Goal: Information Seeking & Learning: Find specific fact

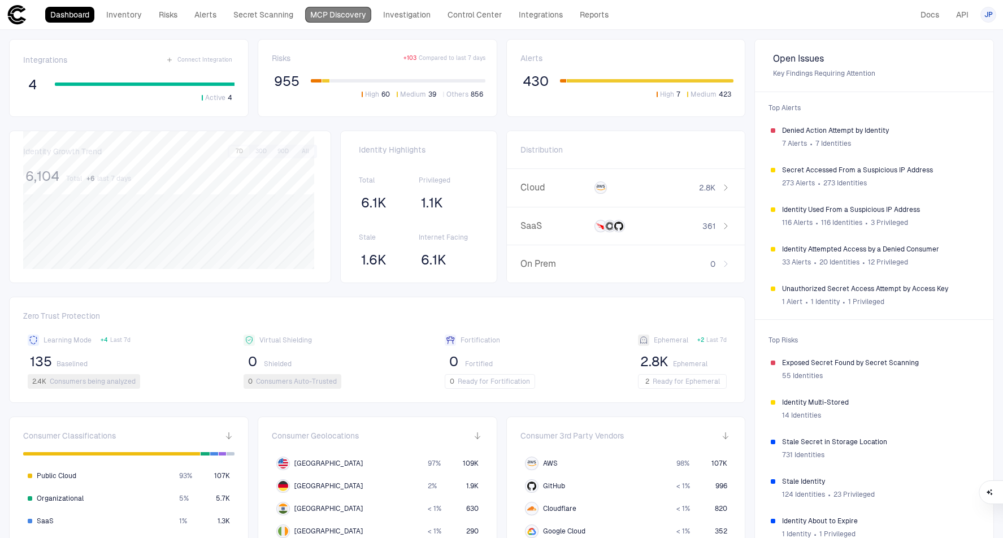
click at [316, 12] on link "MCP Discovery" at bounding box center [338, 15] width 66 height 16
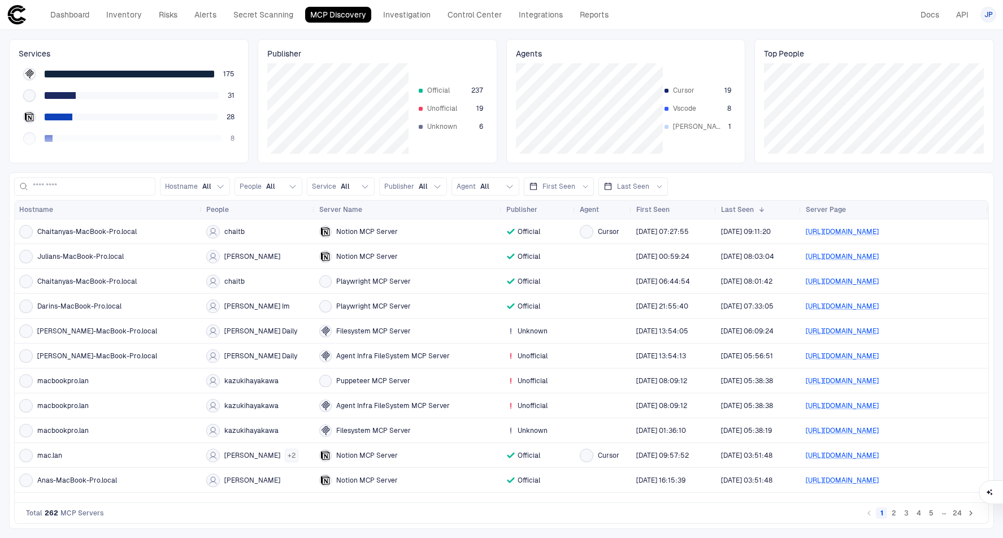
click at [480, 354] on div "Agent Infra FileSystem MCP Server" at bounding box center [408, 356] width 178 height 12
click at [357, 206] on span "Server Name" at bounding box center [340, 209] width 43 height 9
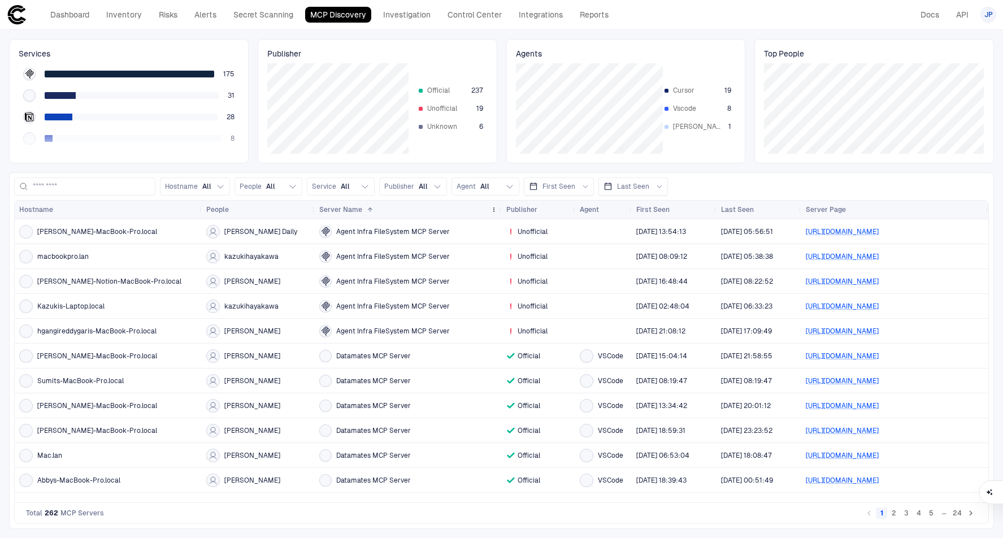
click at [357, 206] on span "Server Name" at bounding box center [340, 209] width 43 height 9
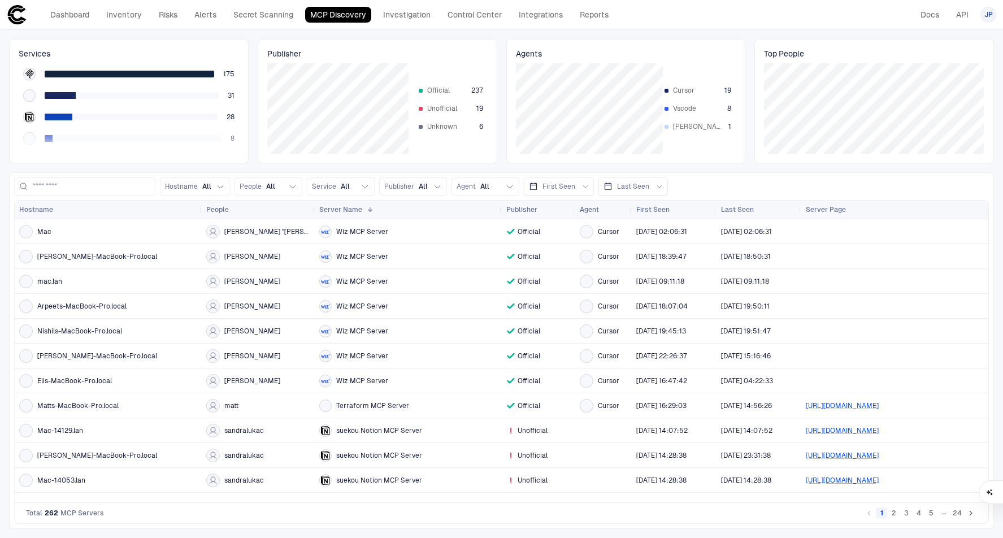
click at [231, 453] on span "sandralukac" at bounding box center [244, 455] width 40 height 9
click at [226, 430] on span "sandralukac" at bounding box center [244, 430] width 40 height 9
click at [529, 204] on div "Publisher" at bounding box center [532, 209] width 53 height 12
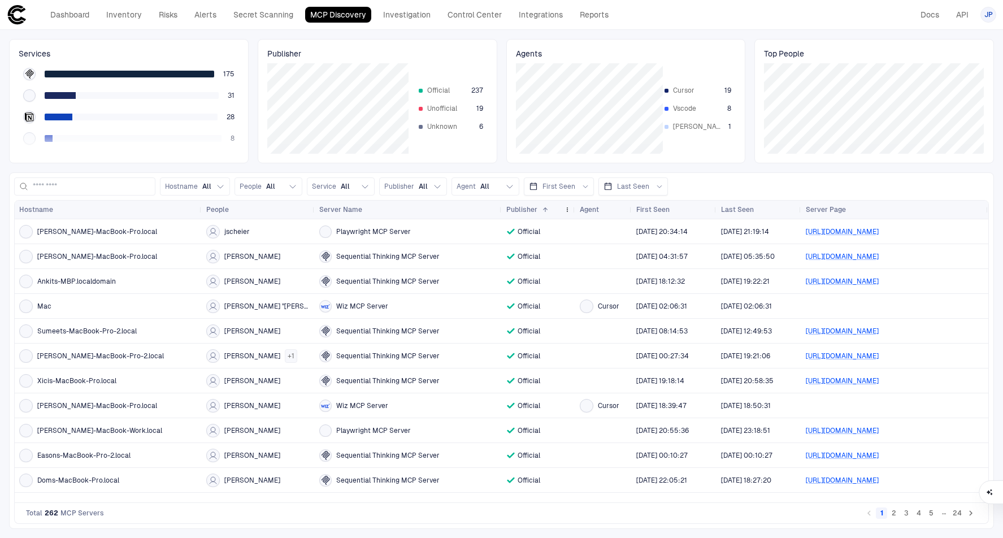
click at [528, 205] on span "Publisher" at bounding box center [521, 209] width 31 height 9
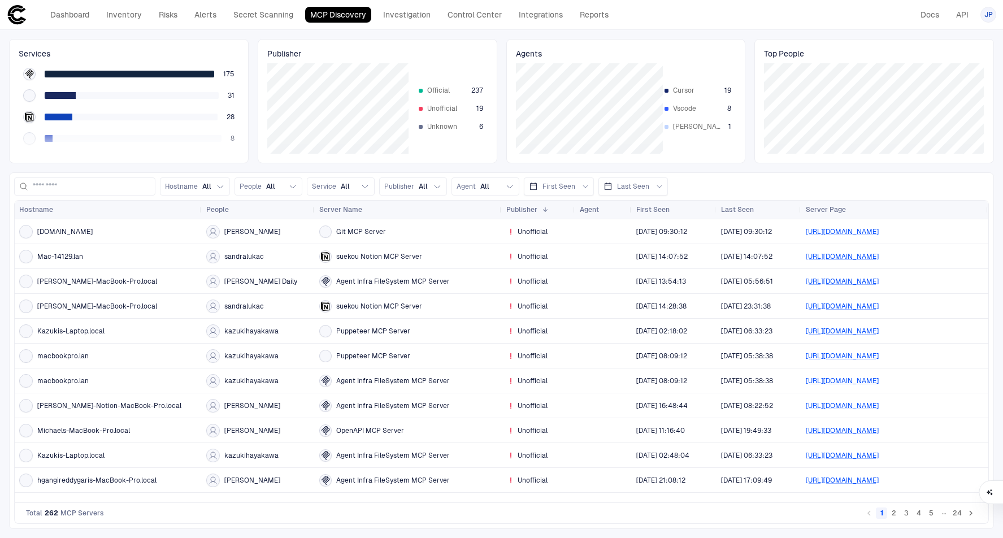
click at [413, 256] on span "suekou Notion MCP Server" at bounding box center [379, 256] width 86 height 9
click at [835, 255] on link "[URL][DOMAIN_NAME]" at bounding box center [842, 257] width 73 height 8
click at [441, 311] on div "suekou Notion MCP Server" at bounding box center [408, 306] width 178 height 12
click at [368, 308] on span "suekou Notion MCP Server" at bounding box center [379, 306] width 86 height 9
click at [249, 306] on span "sandralukac" at bounding box center [244, 306] width 40 height 9
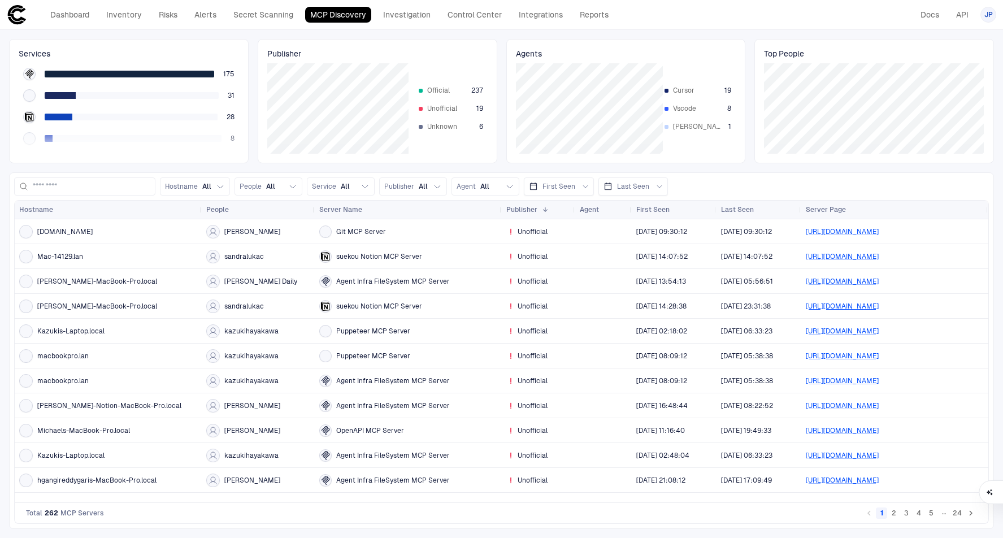
click at [853, 304] on link "[URL][DOMAIN_NAME]" at bounding box center [842, 306] width 73 height 8
click at [392, 231] on div "Git MCP Server" at bounding box center [408, 231] width 178 height 12
click at [374, 225] on div "Git MCP Server" at bounding box center [408, 231] width 178 height 12
click at [244, 229] on span "[PERSON_NAME]" at bounding box center [252, 231] width 56 height 9
click at [365, 229] on span "Git MCP Server" at bounding box center [361, 231] width 50 height 9
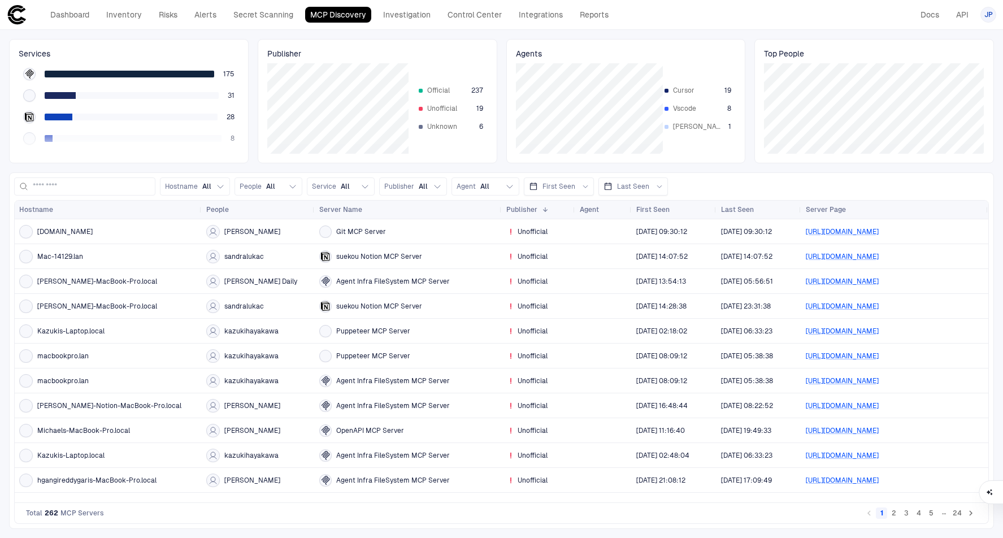
click at [367, 255] on span "suekou Notion MCP Server" at bounding box center [379, 256] width 86 height 9
click at [896, 513] on button "2" at bounding box center [893, 513] width 11 height 11
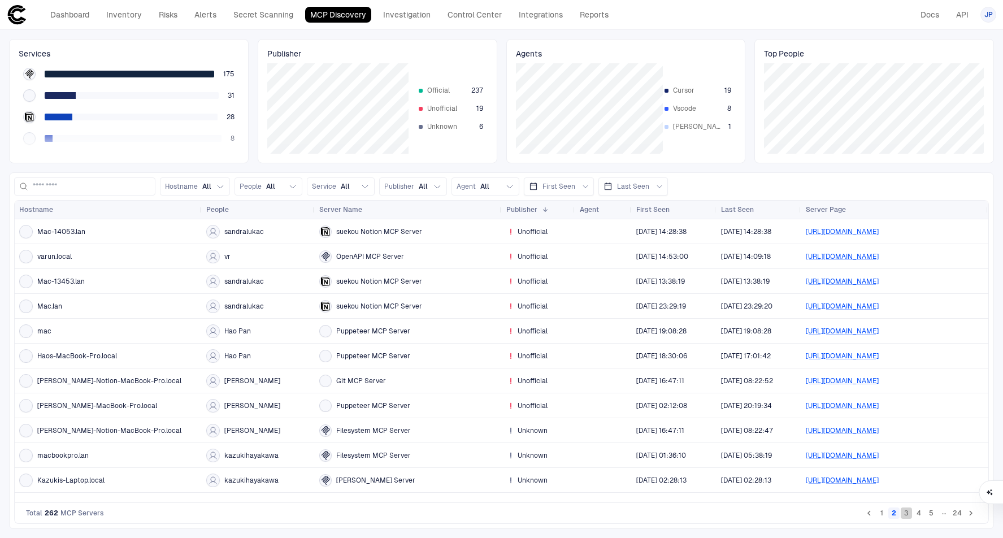
click at [904, 514] on button "3" at bounding box center [906, 513] width 11 height 11
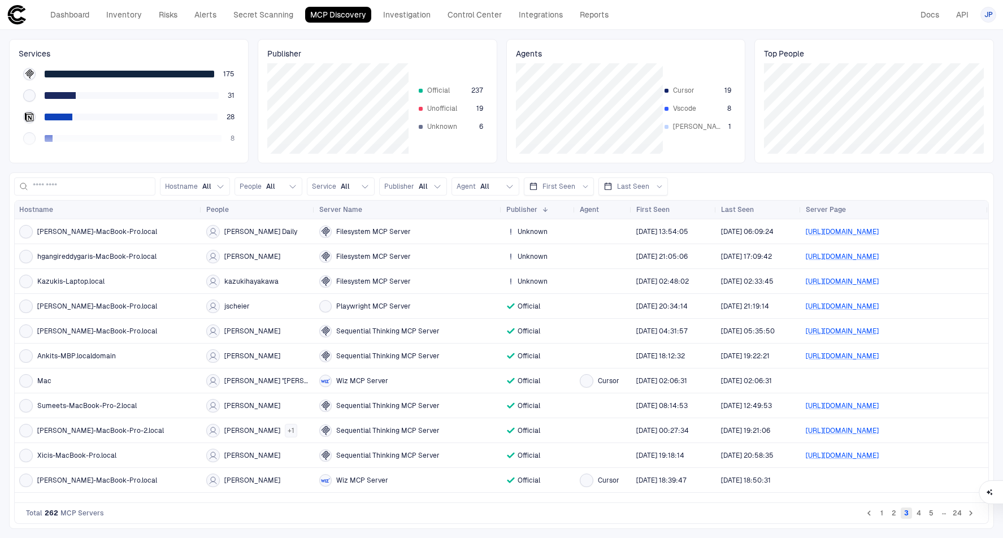
click at [909, 514] on button "3" at bounding box center [906, 513] width 11 height 11
click at [926, 511] on button "5" at bounding box center [931, 513] width 11 height 11
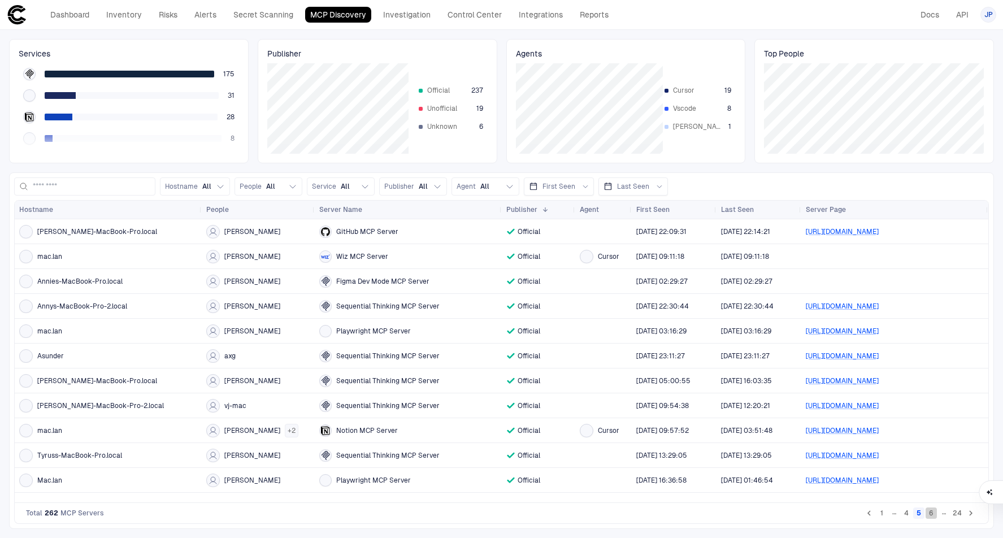
click at [931, 510] on button "6" at bounding box center [931, 513] width 11 height 11
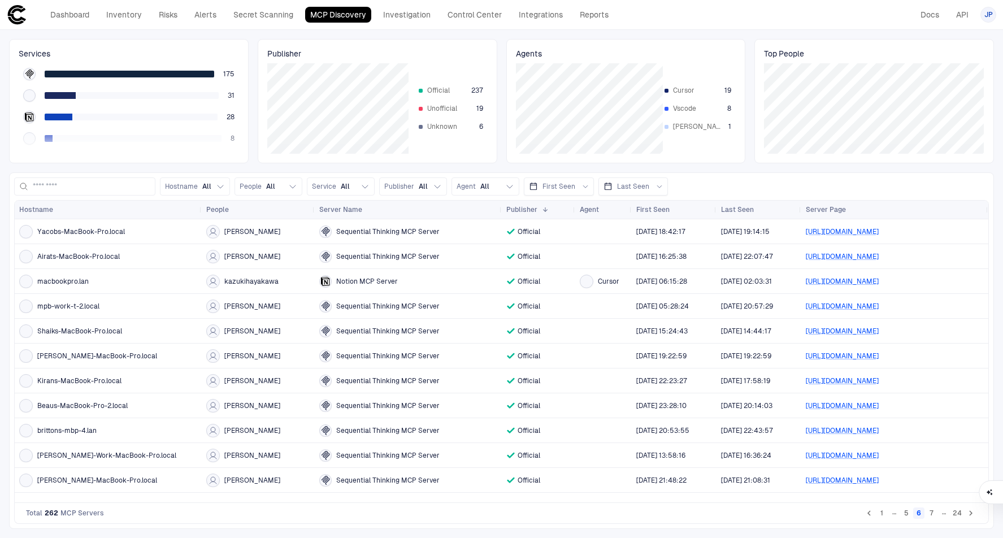
click at [931, 510] on button "7" at bounding box center [931, 513] width 11 height 11
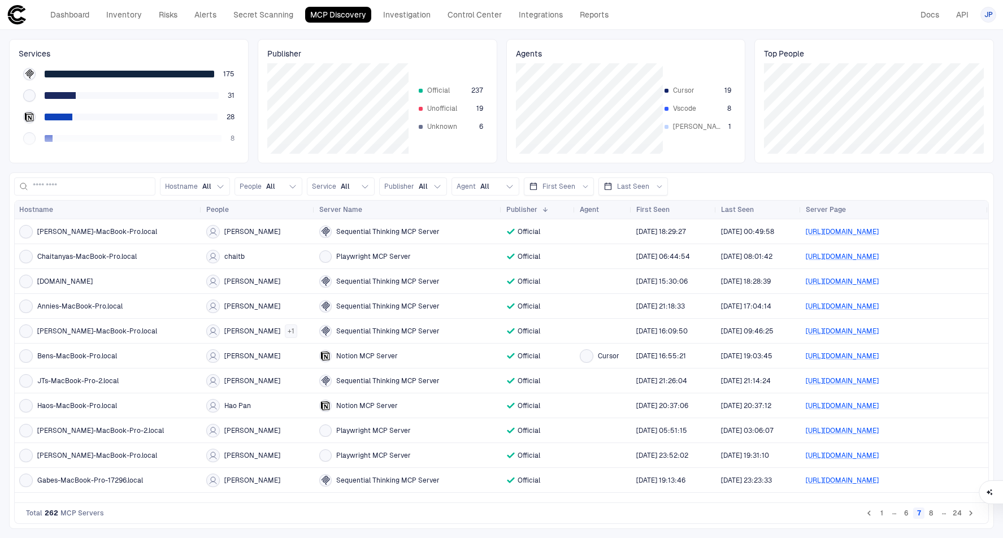
click at [931, 510] on button "8" at bounding box center [931, 513] width 11 height 11
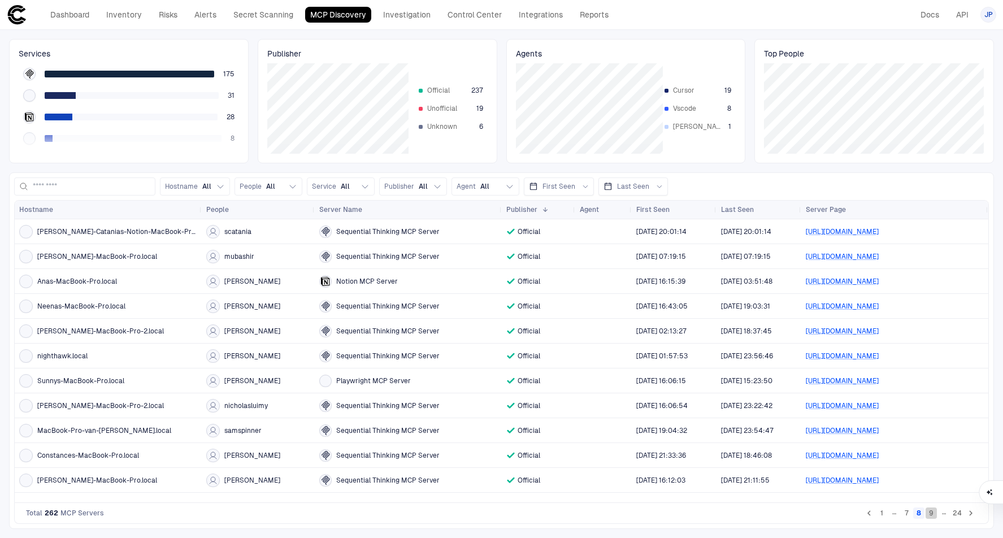
click at [931, 510] on button "9" at bounding box center [931, 513] width 11 height 11
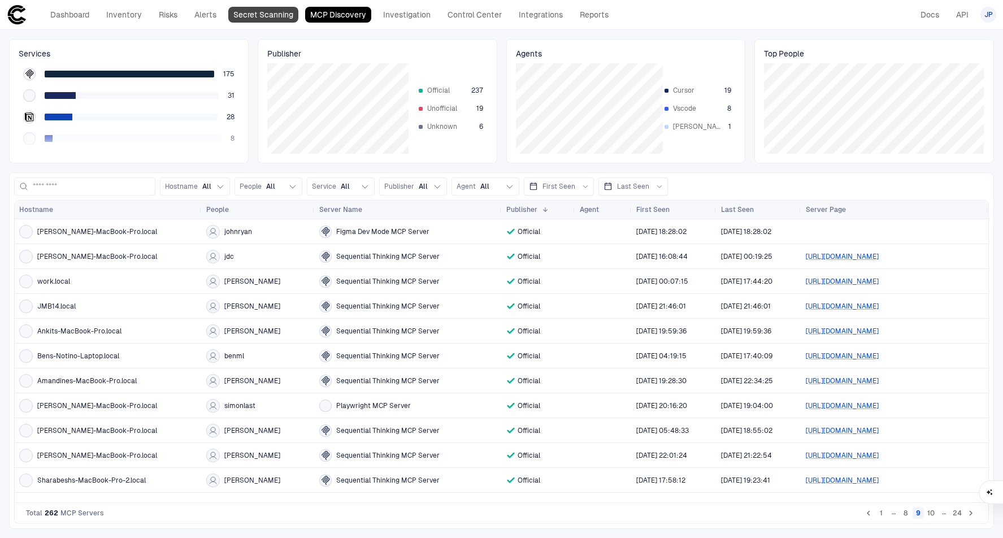
drag, startPoint x: 277, startPoint y: 25, endPoint x: 274, endPoint y: 14, distance: 11.7
click at [276, 21] on header "Dashboard Inventory Risks Alerts Secret Scanning MCP Discovery Investigation Co…" at bounding box center [501, 15] width 1003 height 30
click at [274, 14] on link "Secret Scanning" at bounding box center [263, 15] width 70 height 16
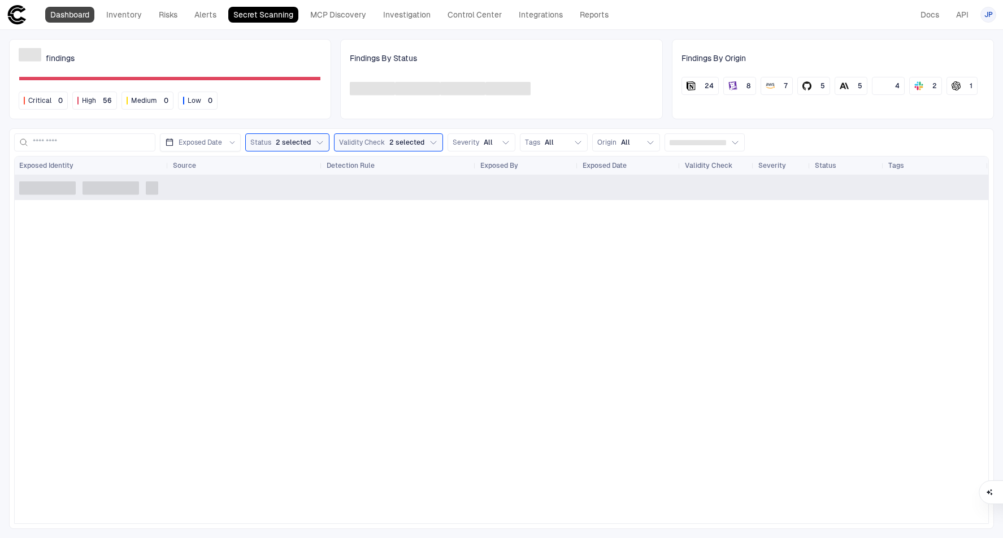
click at [72, 17] on link "Dashboard" at bounding box center [69, 15] width 49 height 16
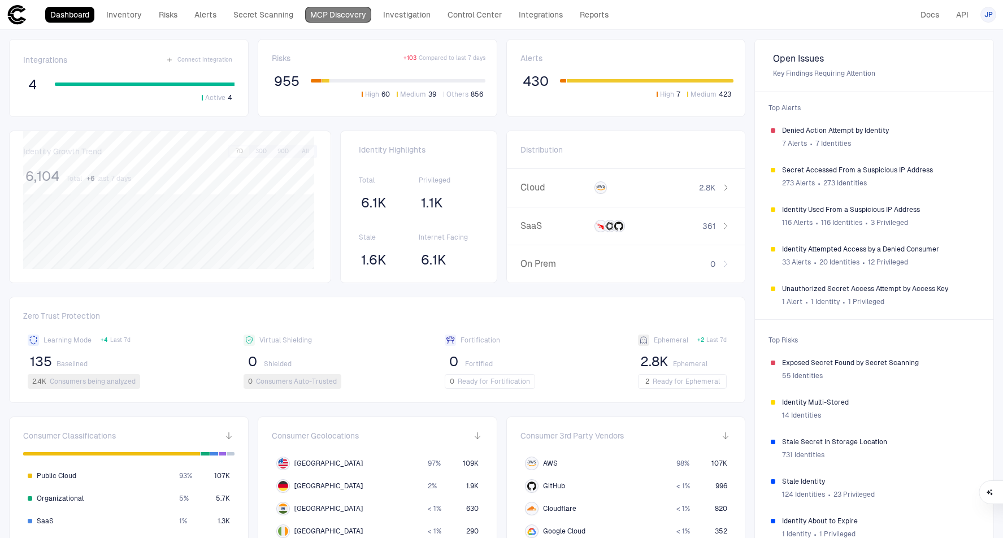
click at [361, 21] on link "MCP Discovery" at bounding box center [338, 15] width 66 height 16
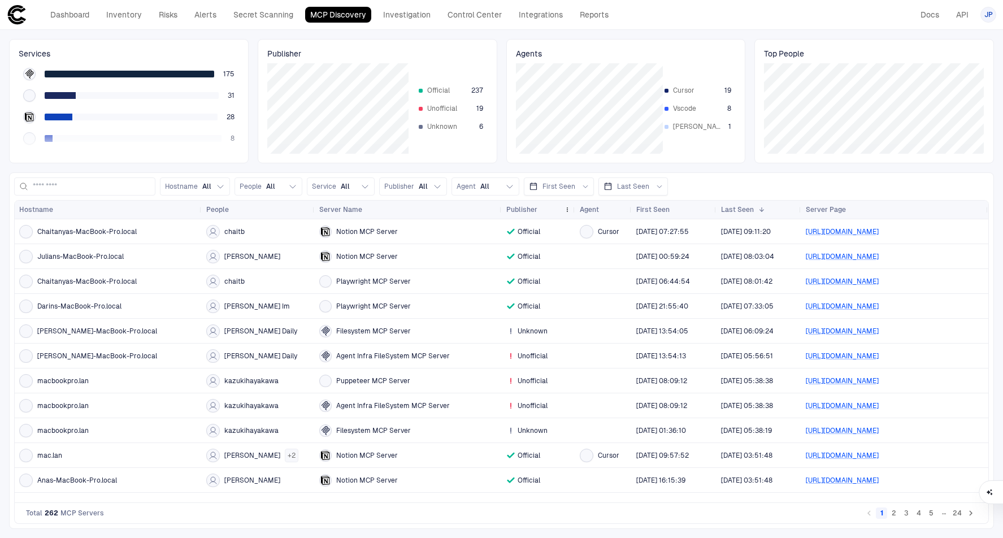
click at [533, 209] on span "Publisher" at bounding box center [521, 209] width 31 height 9
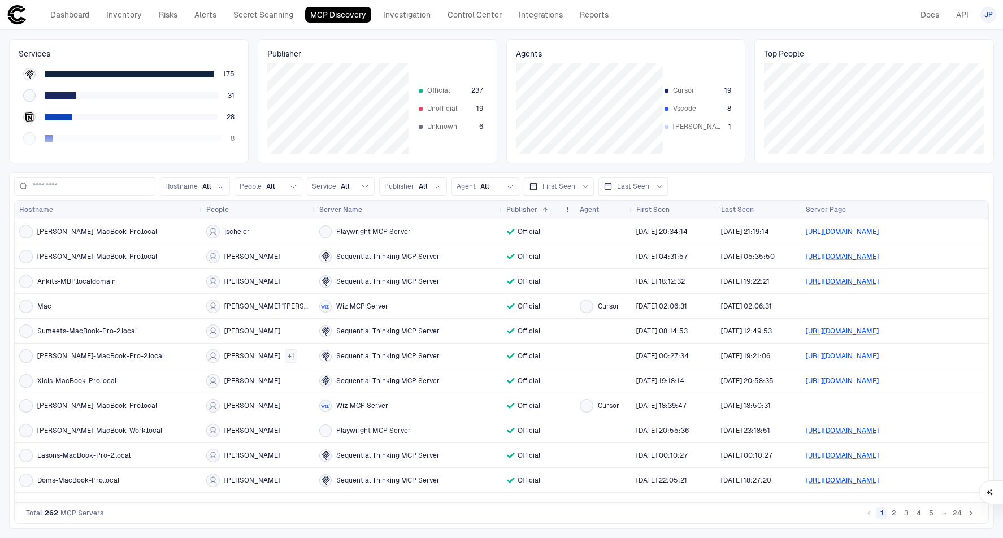
click at [533, 214] on div "Publisher 1" at bounding box center [532, 209] width 53 height 12
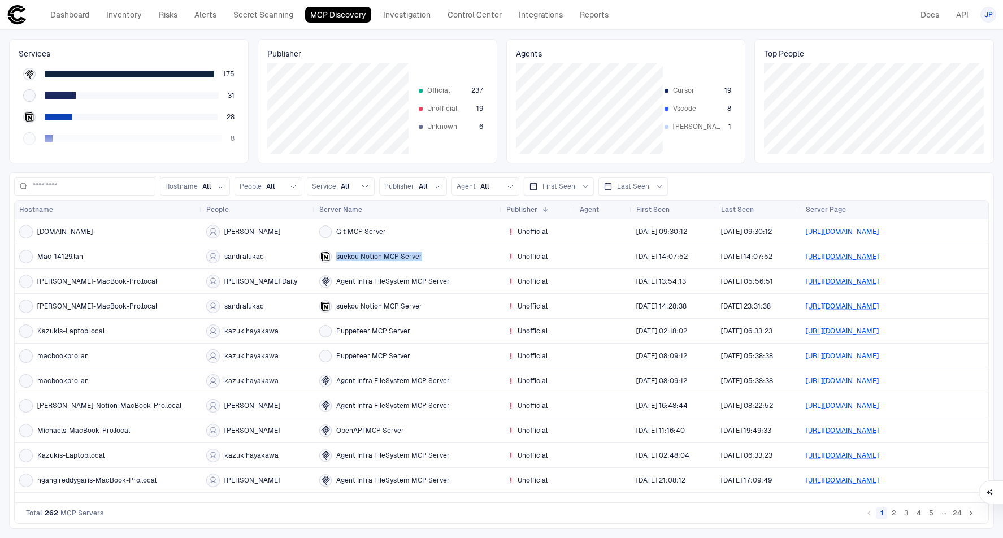
drag, startPoint x: 426, startPoint y: 255, endPoint x: 338, endPoint y: 251, distance: 88.3
click at [338, 251] on div "suekou Notion MCP Server" at bounding box center [408, 256] width 178 height 12
copy span "suekou Notion MCP Server"
click at [397, 261] on span "suekou Notion MCP Server" at bounding box center [379, 256] width 86 height 9
click at [394, 256] on span "suekou Notion MCP Server" at bounding box center [379, 256] width 86 height 9
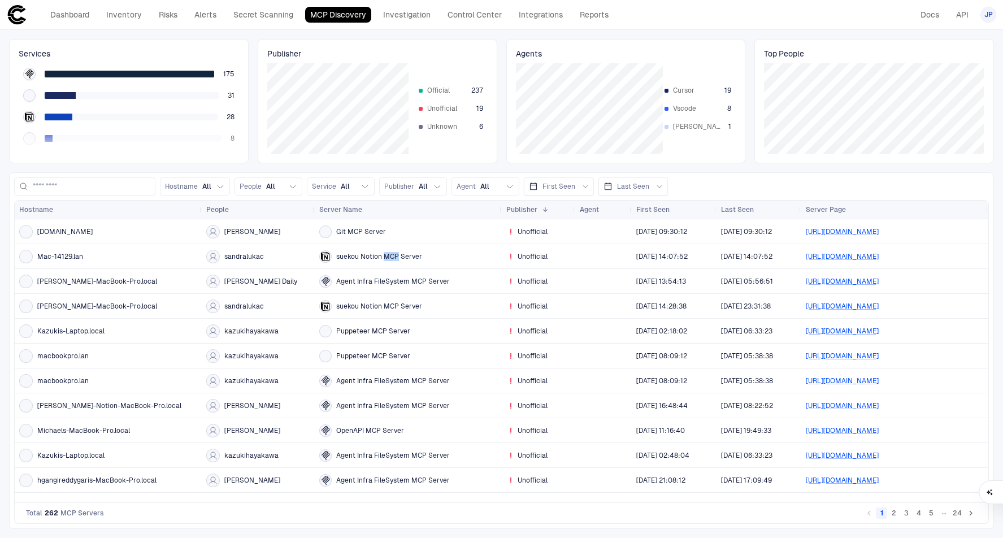
click at [394, 256] on span "suekou Notion MCP Server" at bounding box center [379, 256] width 86 height 9
copy div "suekou Notion MCP Server"
click at [112, 192] on input at bounding box center [92, 186] width 118 height 17
paste input "**********"
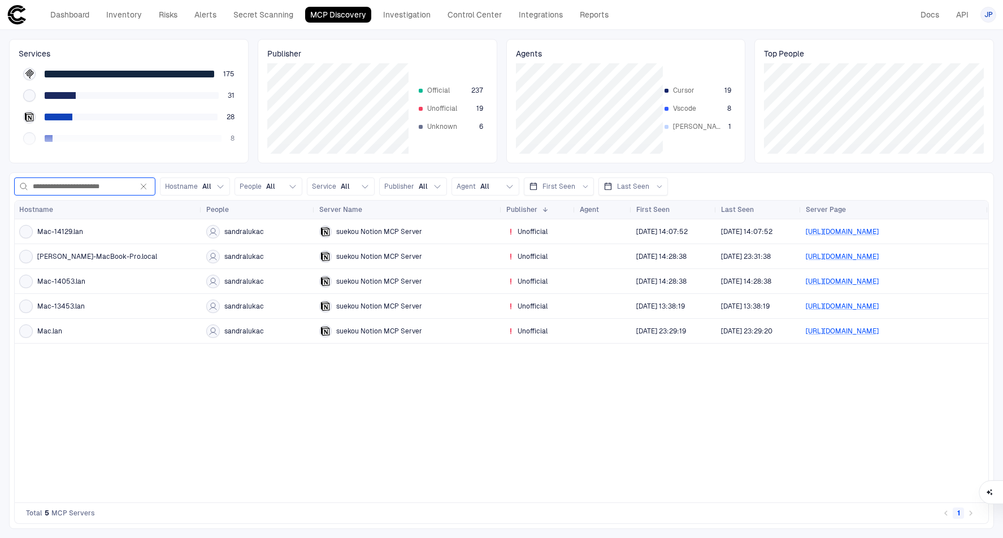
type input "**********"
click at [141, 234] on div "Mac-14129.lan" at bounding box center [108, 232] width 178 height 14
click at [70, 230] on span "Mac-14129.lan" at bounding box center [60, 231] width 46 height 9
click at [96, 259] on span "[PERSON_NAME]-MacBook-Pro.local" at bounding box center [97, 256] width 120 height 9
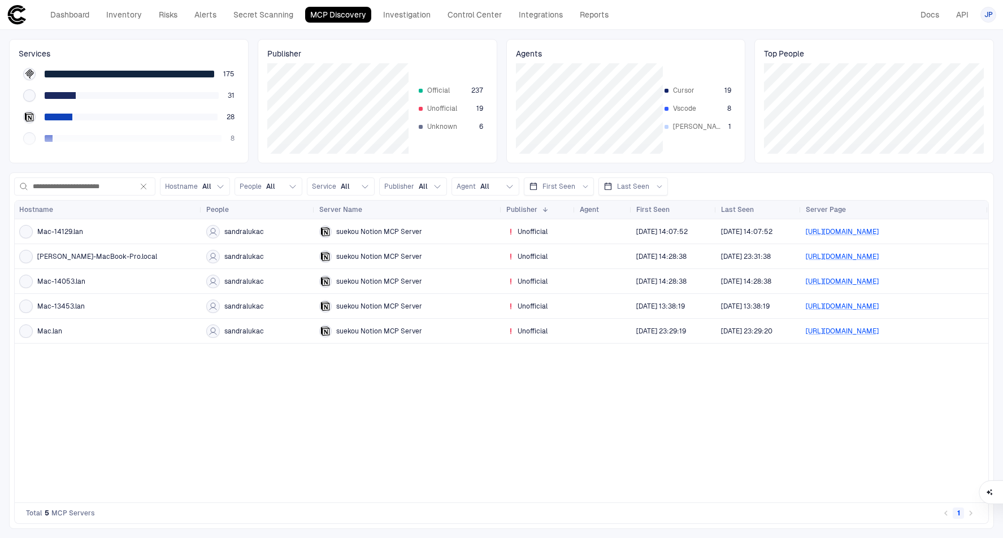
click at [530, 266] on div "Unofficial" at bounding box center [538, 256] width 64 height 23
click at [528, 254] on span "Unofficial" at bounding box center [533, 256] width 30 height 9
click at [335, 258] on div "suekou Notion MCP Server" at bounding box center [408, 256] width 178 height 12
click at [241, 252] on span "sandralukac" at bounding box center [244, 256] width 40 height 9
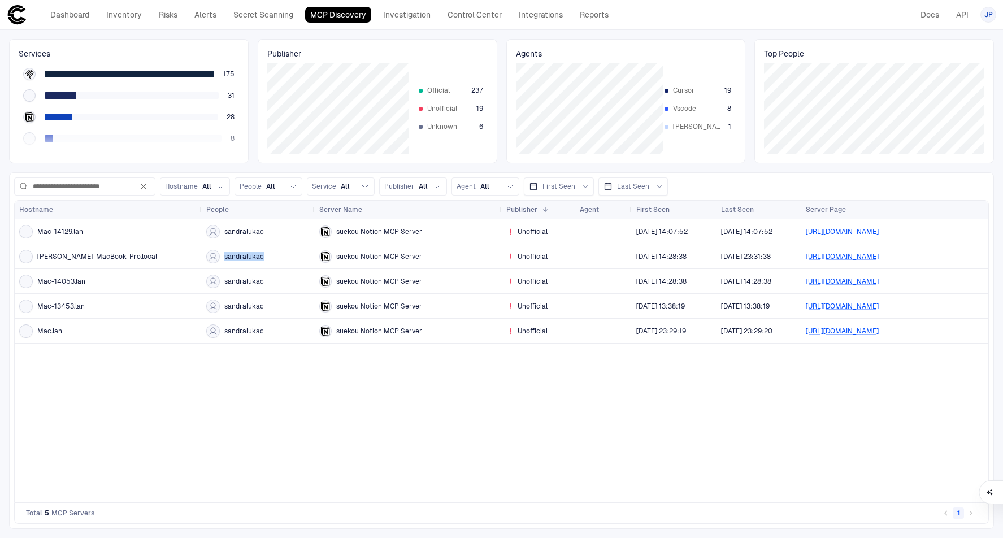
click at [241, 252] on span "sandralukac" at bounding box center [244, 256] width 40 height 9
drag, startPoint x: 960, startPoint y: 257, endPoint x: 893, endPoint y: 255, distance: 67.3
click at [893, 255] on span "[URL][DOMAIN_NAME]" at bounding box center [895, 256] width 178 height 23
copy link "mcp-notion-server"
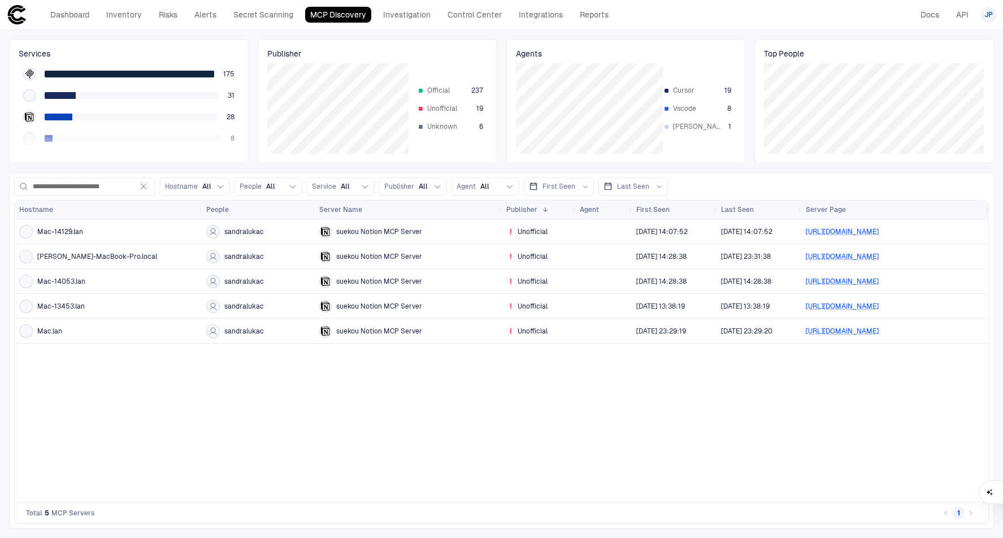
click at [801, 401] on div "Mac-14129.lan sandralukac suekou Notion MCP Server Unofficial [DATE] 14:07:52 […" at bounding box center [502, 360] width 974 height 283
drag, startPoint x: 961, startPoint y: 255, endPoint x: 806, endPoint y: 258, distance: 154.9
click at [806, 258] on span "[URL][DOMAIN_NAME]" at bounding box center [895, 256] width 178 height 23
copy link "[URL][DOMAIN_NAME]"
